Goal: Task Accomplishment & Management: Use online tool/utility

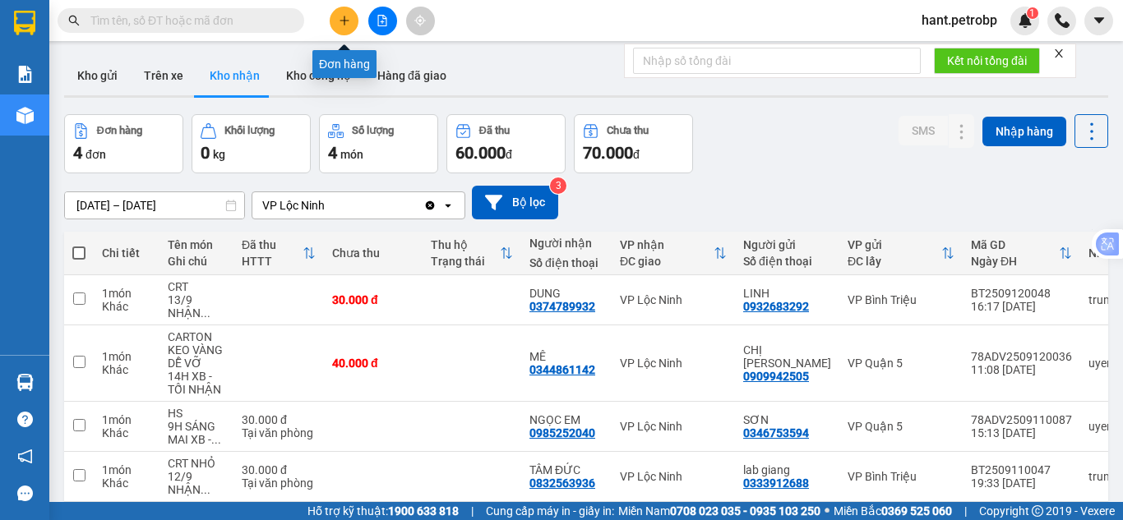
click at [349, 19] on icon "plus" at bounding box center [345, 21] width 12 height 12
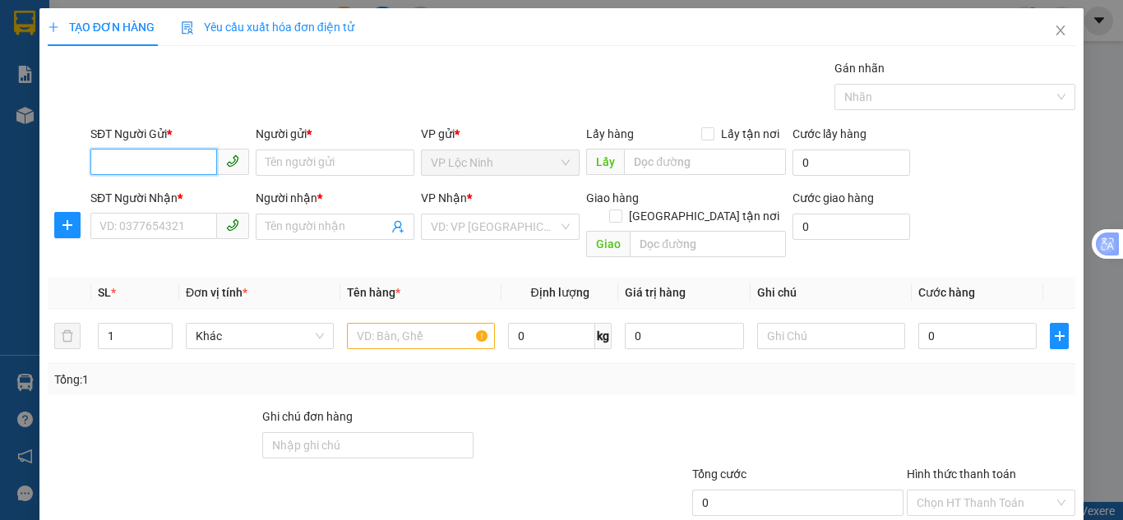
click at [145, 164] on input "SĐT Người Gửi *" at bounding box center [153, 162] width 127 height 26
click at [136, 202] on div "0966949123 - PHƯỢNG" at bounding box center [167, 196] width 137 height 18
type input "0966949123"
type input "PHƯỢNG"
type input "0978111215"
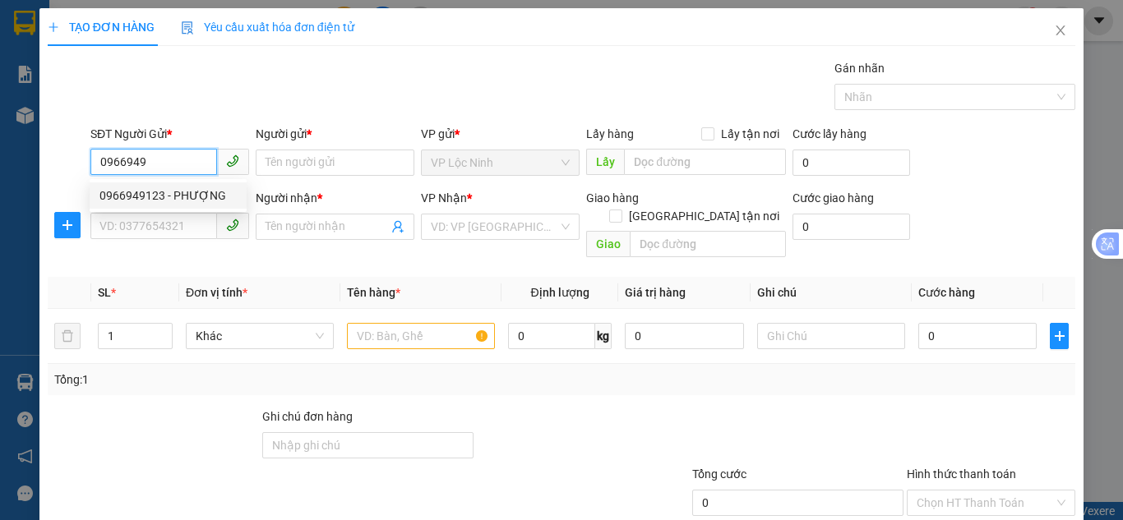
type input "TRANG"
type input "40.000"
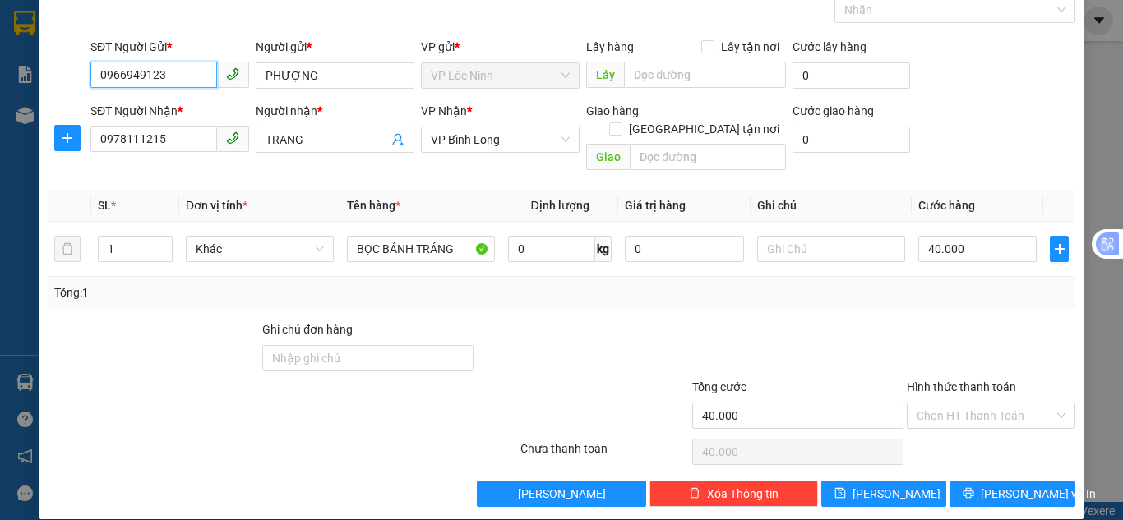
scroll to position [88, 0]
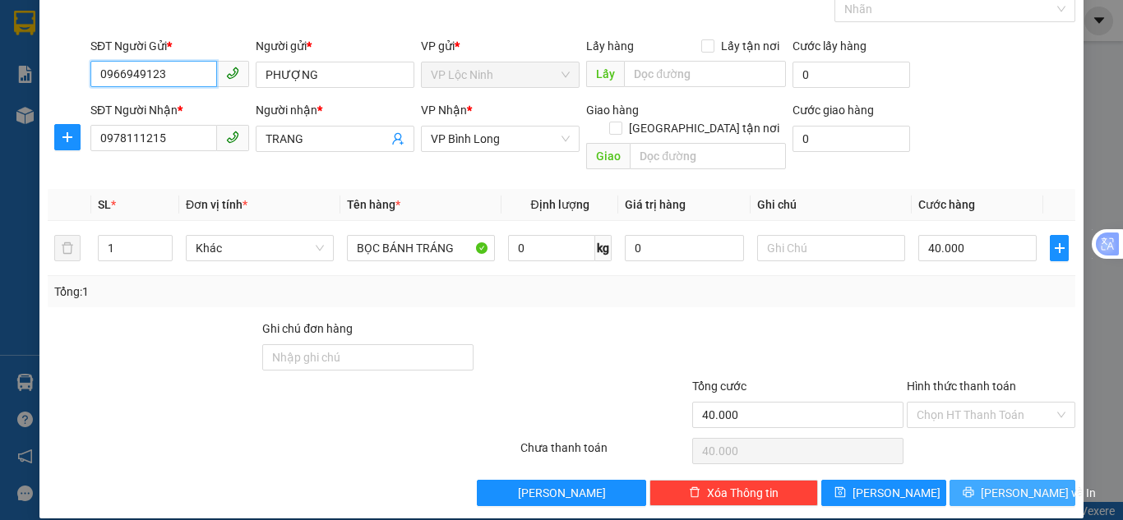
type input "0966949123"
click at [974, 487] on icon "printer" at bounding box center [969, 493] width 12 height 12
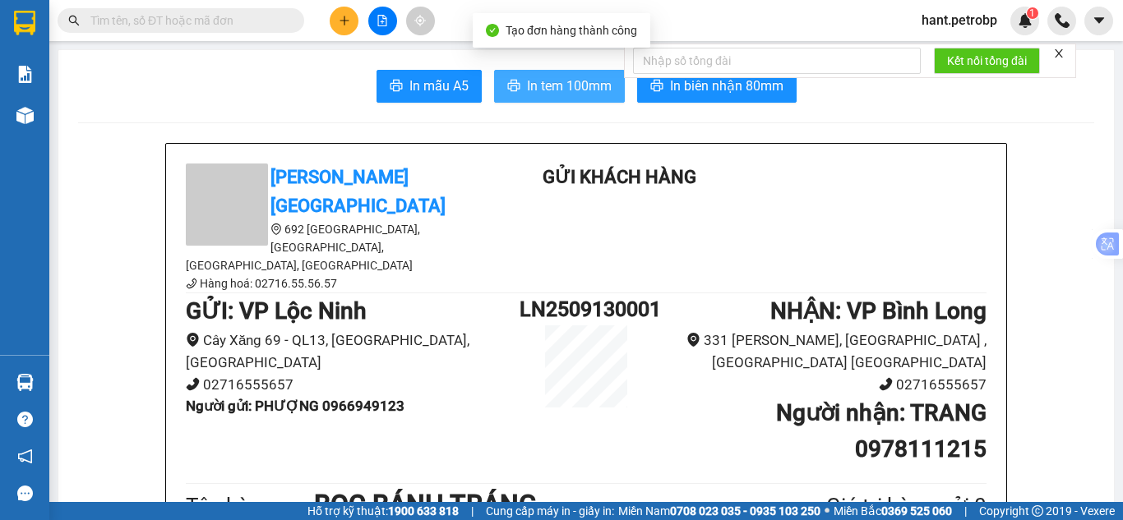
drag, startPoint x: 530, startPoint y: 101, endPoint x: 545, endPoint y: 123, distance: 26.7
click at [534, 101] on button "In tem 100mm" at bounding box center [559, 86] width 131 height 33
drag, startPoint x: 564, startPoint y: 89, endPoint x: 567, endPoint y: 104, distance: 15.2
click at [564, 87] on span "In tem 100mm" at bounding box center [569, 86] width 85 height 21
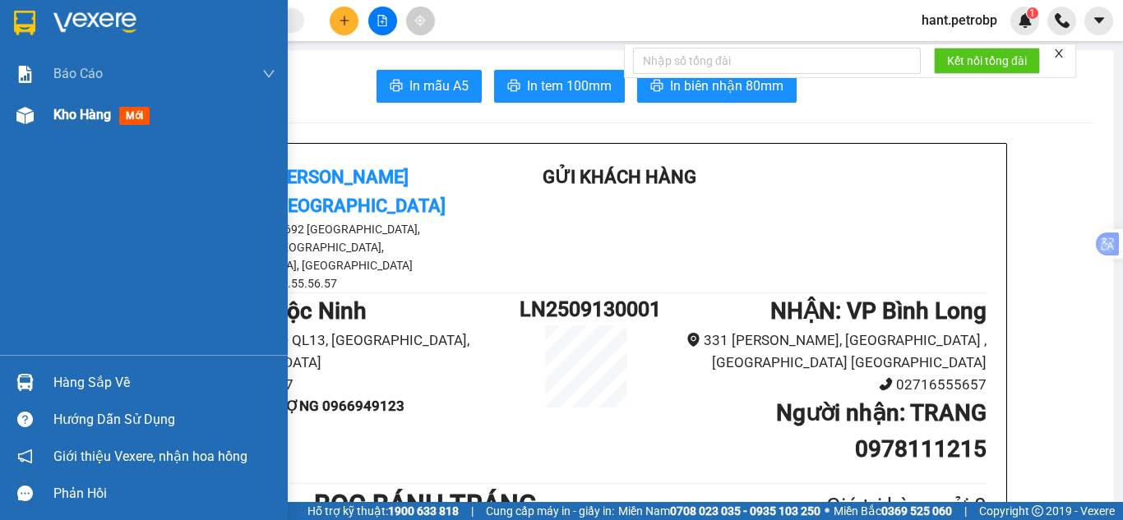
drag, startPoint x: 44, startPoint y: 115, endPoint x: 202, endPoint y: 173, distance: 169.1
click at [43, 115] on div "Kho hàng mới" at bounding box center [144, 115] width 288 height 41
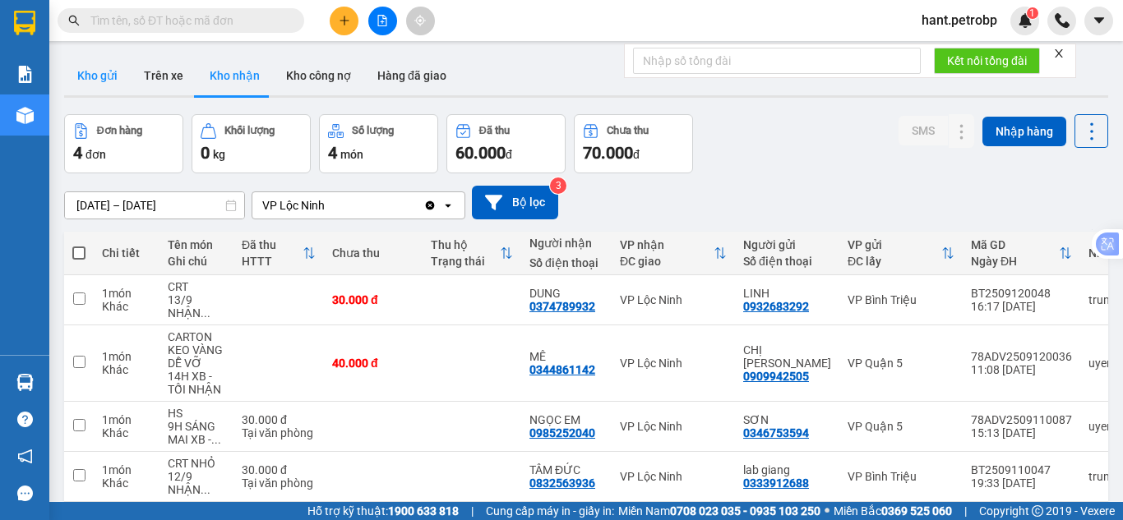
click at [80, 60] on button "Kho gửi" at bounding box center [97, 75] width 67 height 39
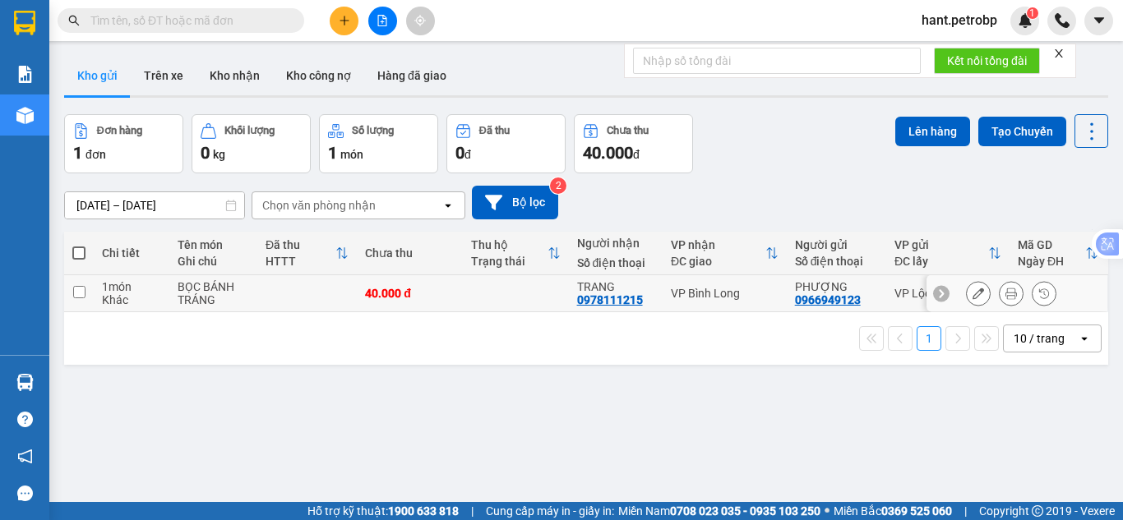
click at [76, 292] on input "checkbox" at bounding box center [79, 292] width 12 height 12
checkbox input "true"
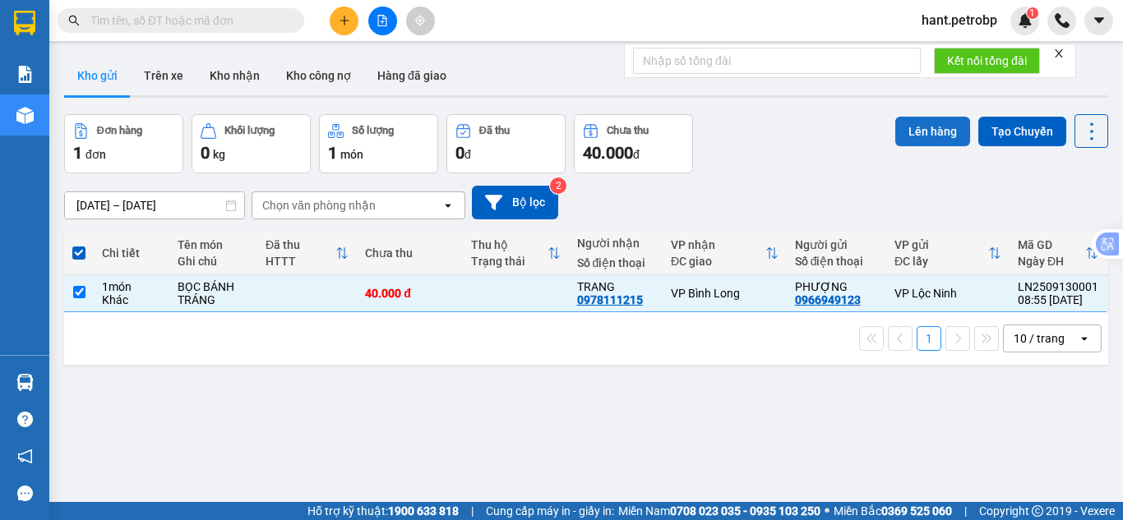
click at [921, 132] on button "Lên hàng" at bounding box center [932, 132] width 75 height 30
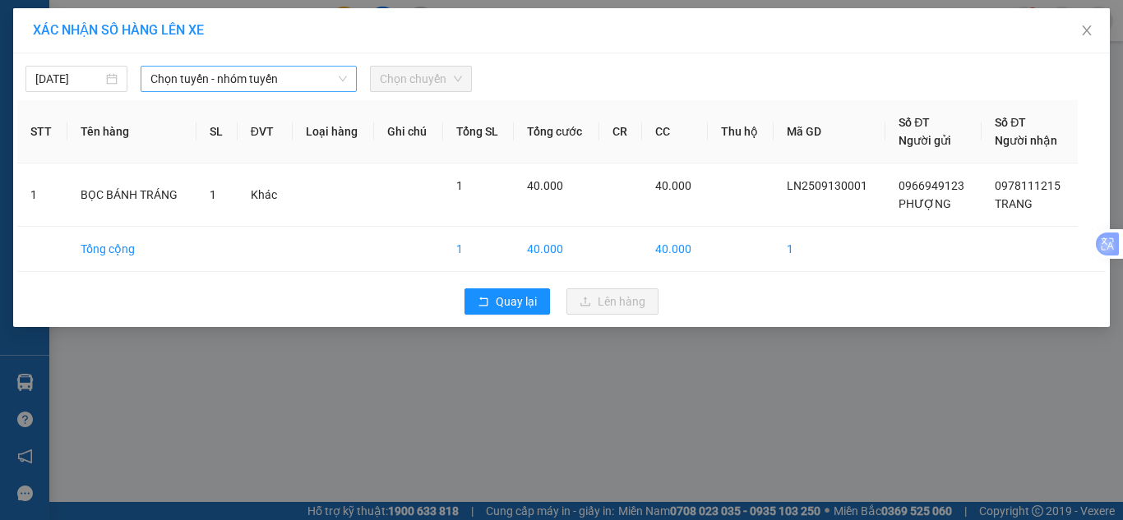
click at [246, 82] on span "Chọn tuyến - nhóm tuyến" at bounding box center [248, 79] width 196 height 25
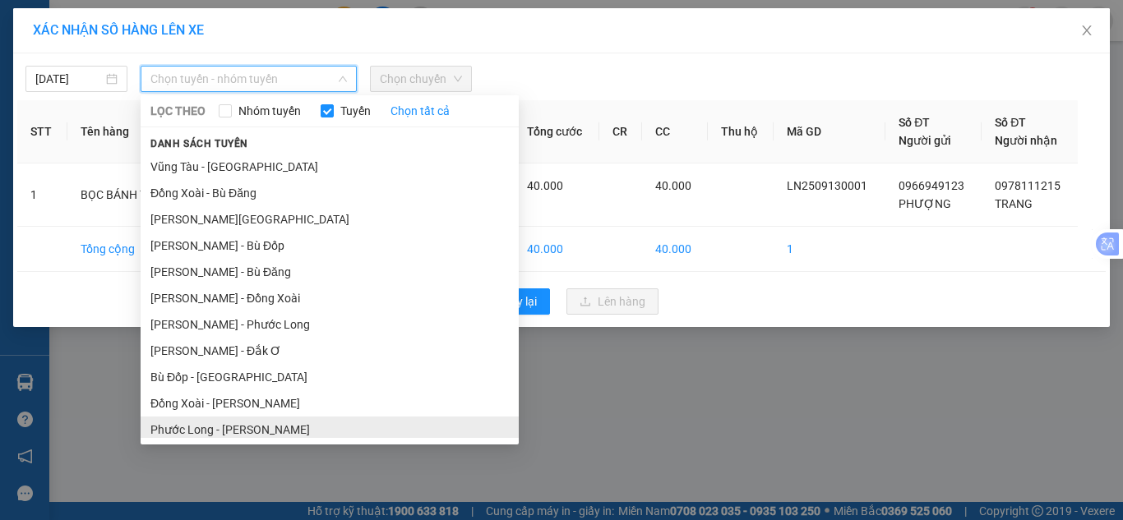
scroll to position [240, 0]
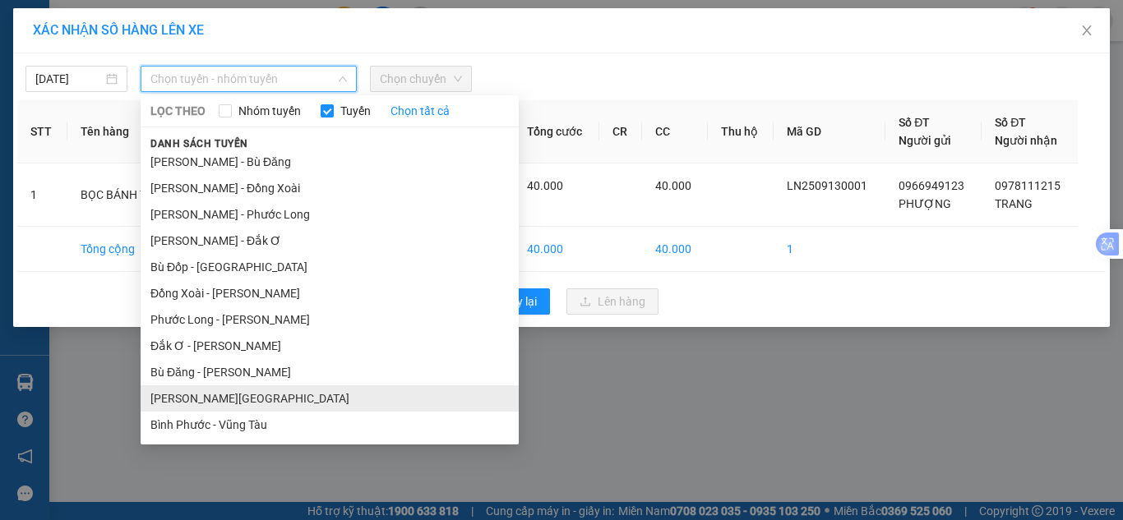
click at [203, 399] on li "[PERSON_NAME][GEOGRAPHIC_DATA]" at bounding box center [330, 399] width 378 height 26
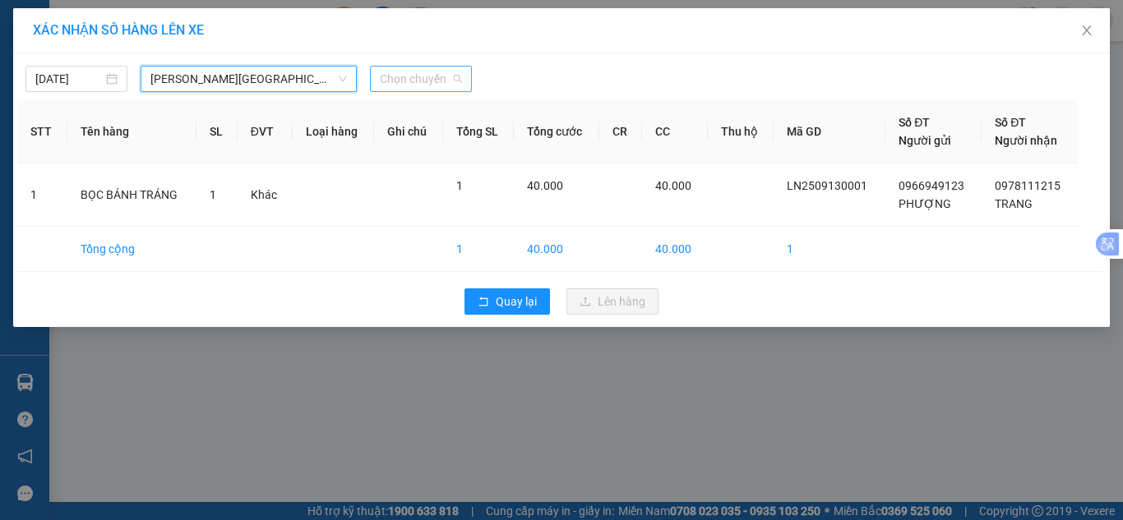
click at [424, 74] on span "Chọn chuyến" at bounding box center [421, 79] width 82 height 25
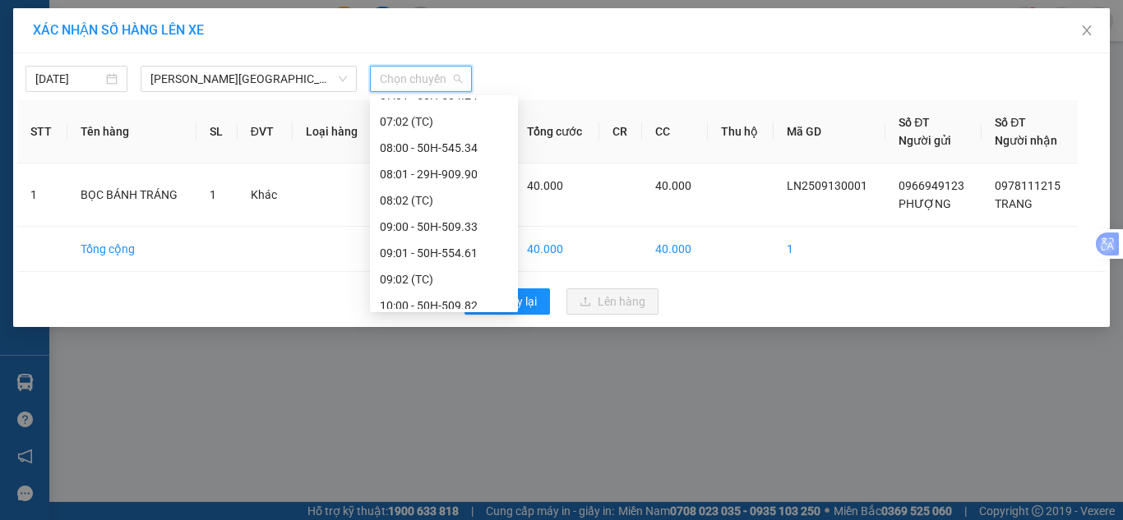
scroll to position [493, 0]
click at [440, 173] on div "09:01 - 50H-554.61" at bounding box center [444, 171] width 128 height 18
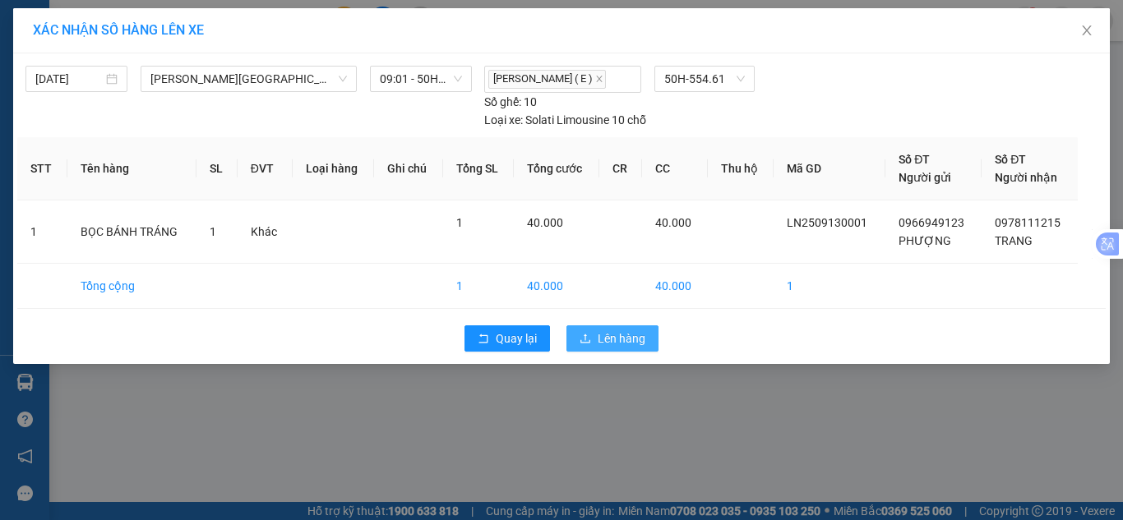
click at [617, 344] on span "Lên hàng" at bounding box center [622, 339] width 48 height 18
